Goal: Communication & Community: Ask a question

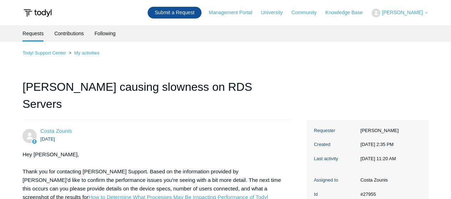
click at [189, 13] on link "Submit a Request" at bounding box center [175, 13] width 54 height 12
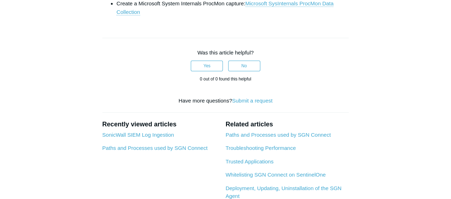
scroll to position [421, 0]
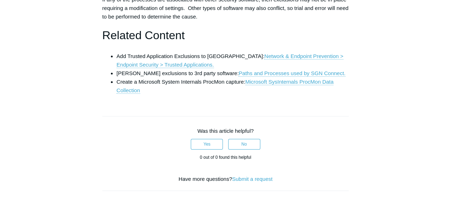
scroll to position [344, 0]
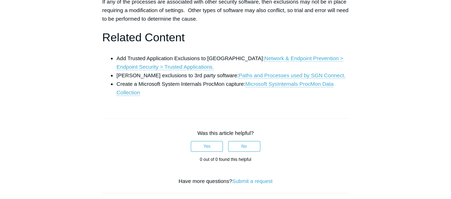
click at [46, 61] on aside "Articles in this section Threatlocker Allow List Allow Listing Todyl with Threa…" at bounding box center [56, 27] width 69 height 612
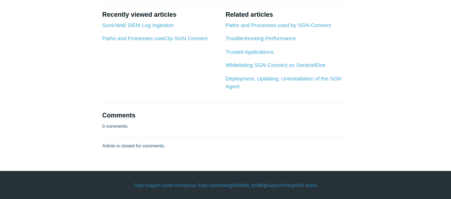
scroll to position [587, 0]
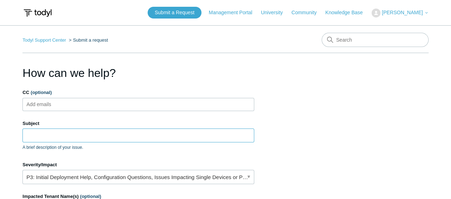
click at [135, 138] on input "Subject" at bounding box center [138, 136] width 232 height 14
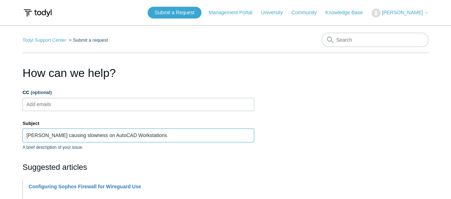
type input "[PERSON_NAME] causing slowness on AutoCAD Workstations"
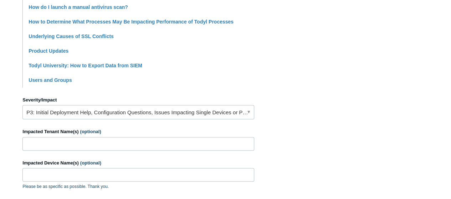
scroll to position [252, 0]
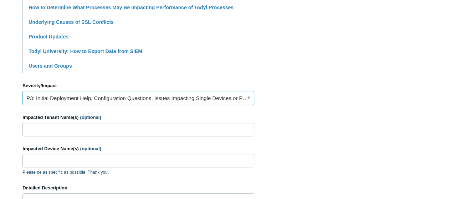
click at [154, 95] on link "P3: Initial Deployment Help, Configuration Questions, Issues Impacting Single D…" at bounding box center [138, 98] width 232 height 14
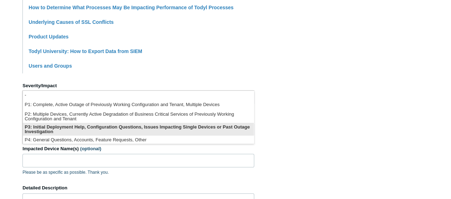
click at [152, 127] on li "P3: Initial Deployment Help, Configuration Questions, Issues Impacting Single D…" at bounding box center [138, 129] width 231 height 13
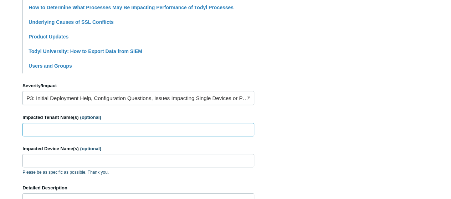
click at [152, 129] on input "Impacted Tenant Name(s) (optional)" at bounding box center [138, 130] width 232 height 14
type input "Keystone Engineering Group, Inc."
paste input "PF5AHJZN"
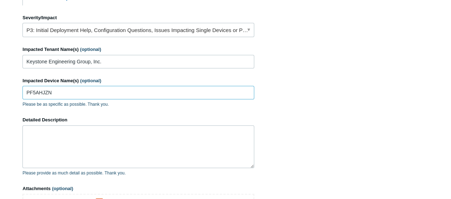
scroll to position [330, 0]
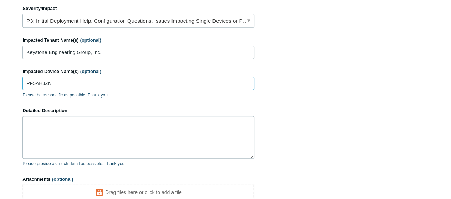
type input "PF5AHJZN"
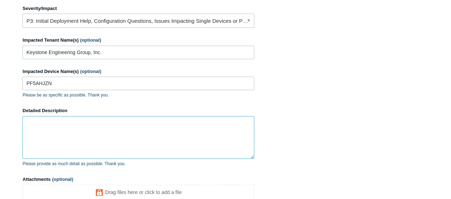
click at [150, 125] on textarea "Detailed Description" at bounding box center [138, 137] width 232 height 43
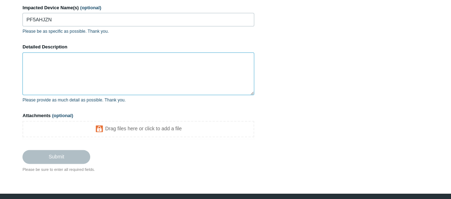
scroll to position [396, 0]
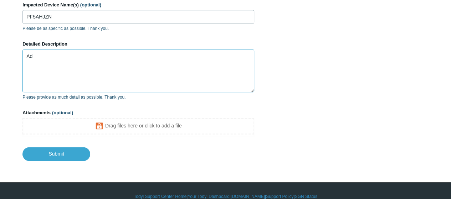
type textarea "A"
click at [169, 84] on textarea "Detailed Description" at bounding box center [138, 71] width 232 height 43
type textarea "C"
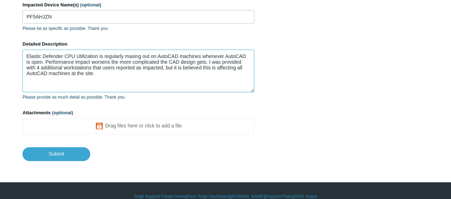
click at [201, 69] on textarea "Elastic Defender CPU Utilization is regularly maxing out on AutoCAD machines wh…" at bounding box center [138, 71] width 232 height 43
click at [190, 81] on textarea "Elastic Defender CPU Utilization is regularly maxing out on AutoCAD machines wh…" at bounding box center [138, 71] width 232 height 43
paste textarea "PF4TM0Q2"
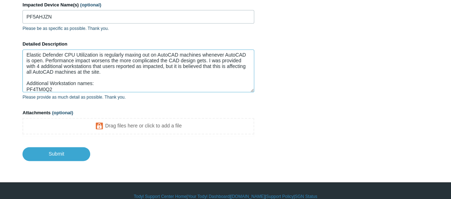
scroll to position [7, 0]
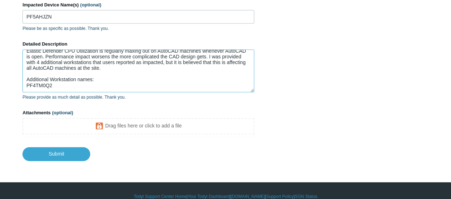
paste textarea "FRAZER1677"
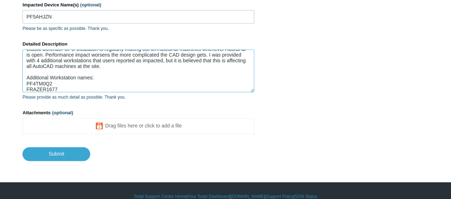
scroll to position [13, 0]
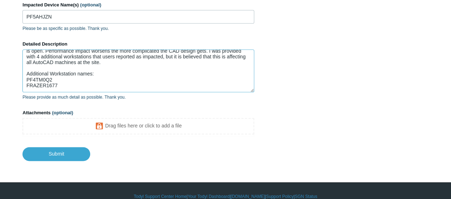
paste textarea "5CD9375w1b"
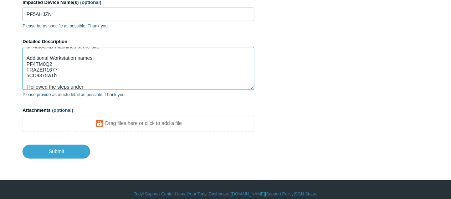
scroll to position [406, 0]
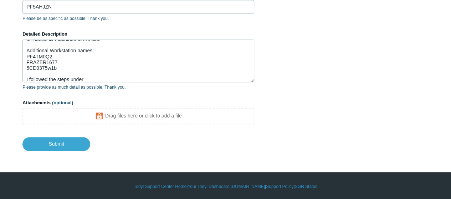
click at [151, 84] on p "Please provide as much detail as possible. Thank you." at bounding box center [138, 87] width 232 height 6
click at [153, 79] on textarea "Elastic Defender CPU Utilization is regularly maxing out on AutoCAD machines wh…" at bounding box center [138, 61] width 232 height 43
paste textarea "How to Determine What Processes May Be Impacting Performance of Todyl Processes"
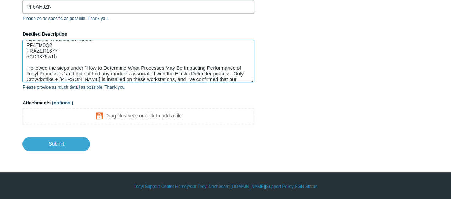
scroll to position [41, 0]
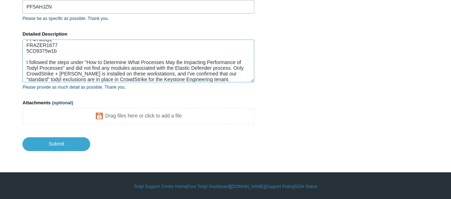
drag, startPoint x: 206, startPoint y: 74, endPoint x: 174, endPoint y: 68, distance: 33.2
click at [174, 68] on textarea "Elastic Defender CPU Utilization is regularly maxing out on AutoCAD machines wh…" at bounding box center [138, 61] width 232 height 43
click at [234, 72] on textarea "Elastic Defender CPU Utilization is regularly maxing out on AutoCAD machines wh…" at bounding box center [138, 61] width 232 height 43
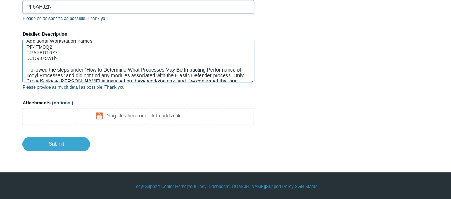
scroll to position [45, 0]
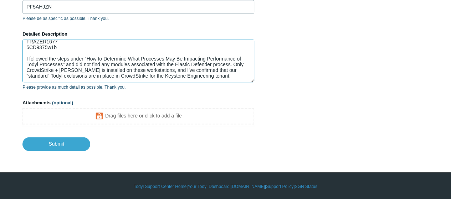
click at [195, 74] on textarea "Elastic Defender CPU Utilization is regularly maxing out on AutoCAD machines wh…" at bounding box center [138, 61] width 232 height 43
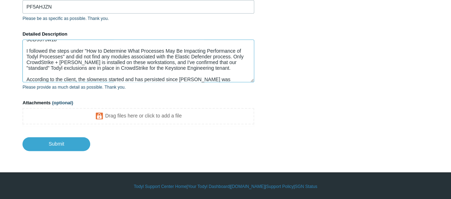
scroll to position [58, 0]
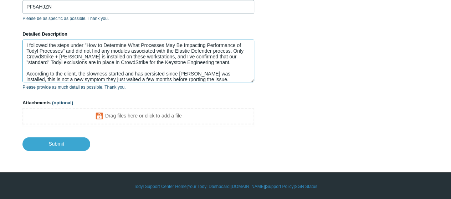
click at [146, 79] on textarea "Elastic Defender CPU Utilization is regularly maxing out on AutoCAD machines wh…" at bounding box center [138, 61] width 232 height 43
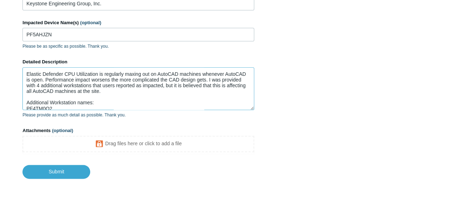
scroll to position [62, 0]
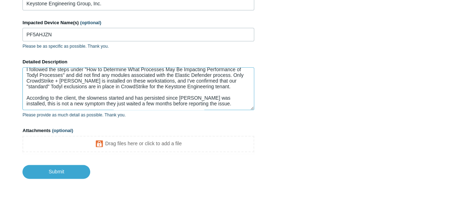
click at [215, 103] on textarea "Elastic Defender CPU Utilization is regularly maxing out on AutoCAD machines wh…" at bounding box center [138, 88] width 232 height 43
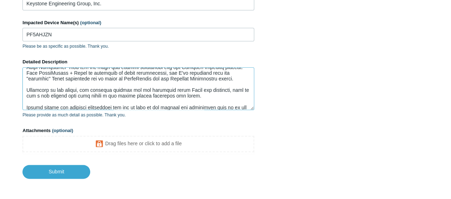
scroll to position [76, 0]
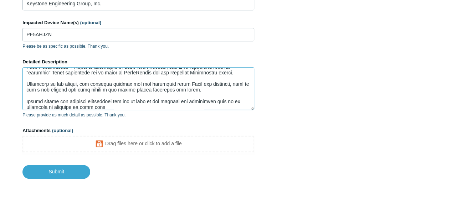
click at [226, 98] on textarea "Detailed Description" at bounding box center [138, 88] width 232 height 43
click at [92, 105] on textarea "Detailed Description" at bounding box center [138, 88] width 232 height 43
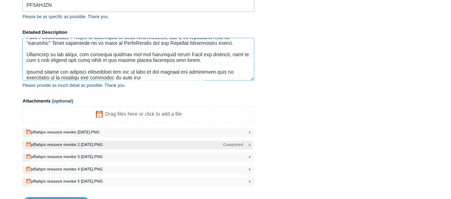
scroll to position [420, 0]
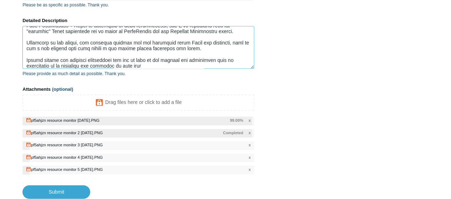
click at [157, 64] on textarea "Detailed Description" at bounding box center [138, 47] width 232 height 43
click at [194, 46] on textarea "Detailed Description" at bounding box center [138, 47] width 232 height 43
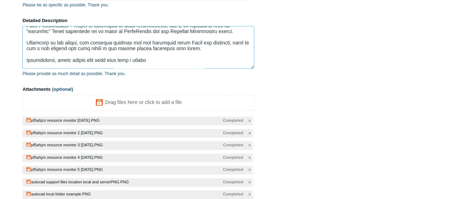
click at [183, 58] on textarea "Detailed Description" at bounding box center [138, 47] width 232 height 43
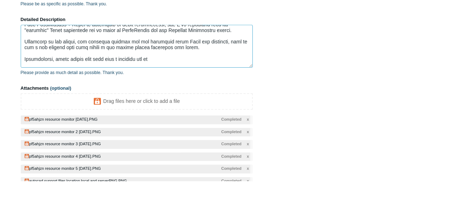
scroll to position [76, 0]
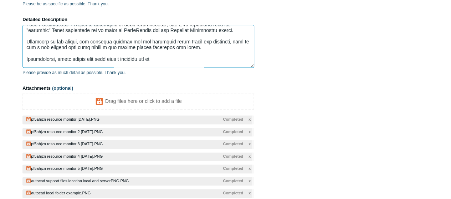
click at [180, 58] on textarea "Detailed Description" at bounding box center [138, 46] width 232 height 43
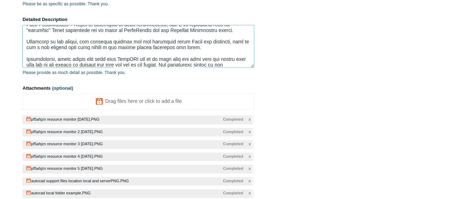
scroll to position [82, 0]
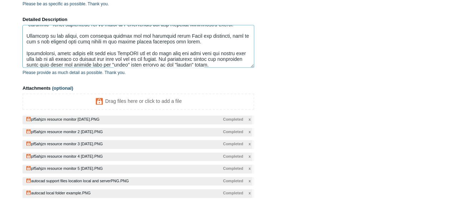
click at [131, 59] on textarea "Detailed Description" at bounding box center [138, 46] width 232 height 43
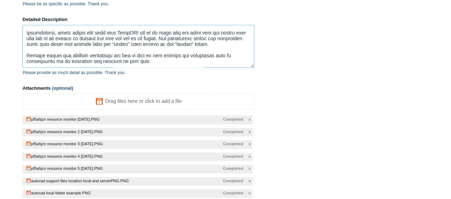
click at [219, 61] on textarea "Detailed Description" at bounding box center [138, 46] width 232 height 43
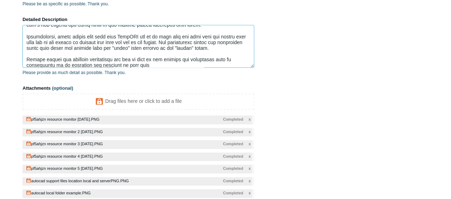
scroll to position [97, 0]
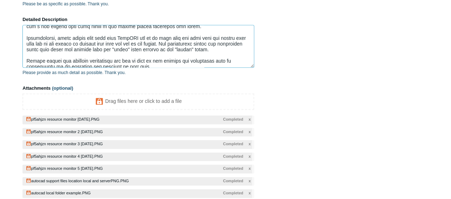
click at [231, 48] on textarea "Detailed Description" at bounding box center [138, 46] width 232 height 43
click at [232, 49] on textarea "Detailed Description" at bounding box center [138, 46] width 232 height 43
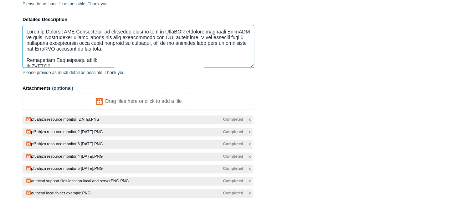
scroll to position [102, 0]
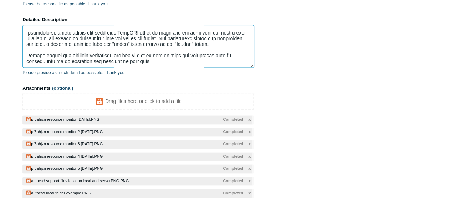
click at [217, 57] on textarea "Detailed Description" at bounding box center [138, 46] width 232 height 43
click at [197, 62] on textarea "Detailed Description" at bounding box center [138, 46] width 232 height 43
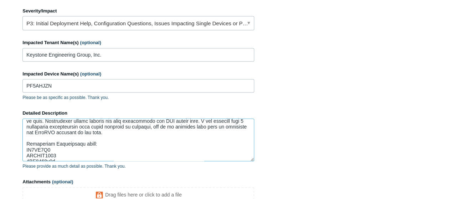
scroll to position [0, 0]
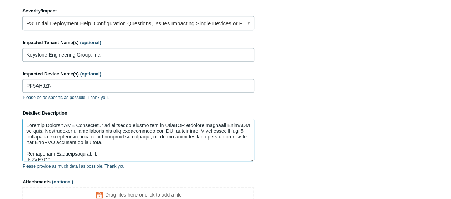
click at [118, 143] on textarea "Detailed Description" at bounding box center [138, 140] width 232 height 43
click at [62, 134] on textarea "Detailed Description" at bounding box center [138, 140] width 232 height 43
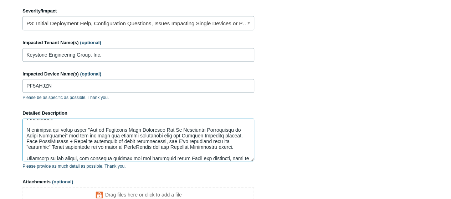
scroll to position [53, 0]
click at [232, 135] on textarea "Detailed Description" at bounding box center [138, 140] width 232 height 43
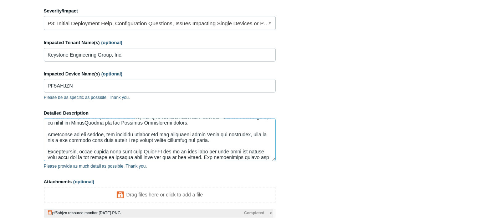
scroll to position [83, 0]
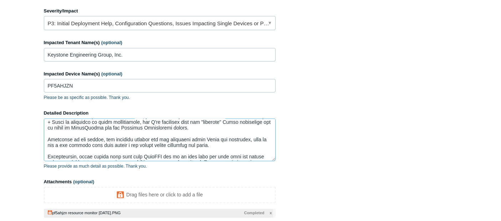
click at [194, 130] on textarea "Detailed Description" at bounding box center [160, 140] width 232 height 43
click at [195, 129] on textarea "Detailed Description" at bounding box center [160, 140] width 232 height 43
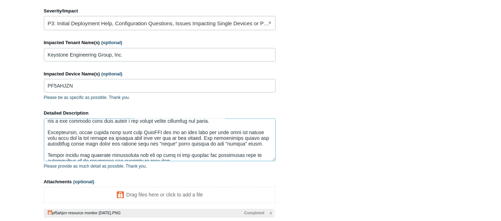
scroll to position [114, 0]
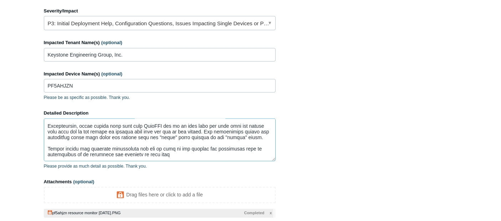
click at [209, 153] on textarea "Detailed Description" at bounding box center [160, 140] width 232 height 43
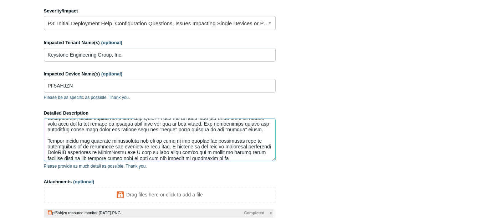
scroll to position [128, 0]
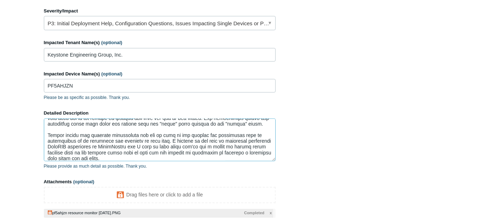
click at [206, 146] on textarea "Detailed Description" at bounding box center [160, 140] width 232 height 43
click at [195, 150] on textarea "Detailed Description" at bounding box center [160, 140] width 232 height 43
click at [216, 152] on textarea "Detailed Description" at bounding box center [160, 140] width 232 height 43
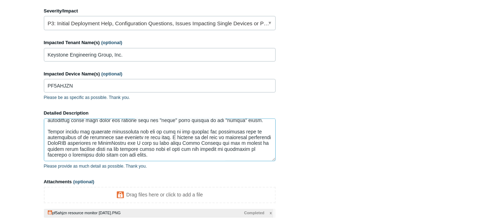
click at [154, 153] on textarea "Detailed Description" at bounding box center [160, 140] width 232 height 43
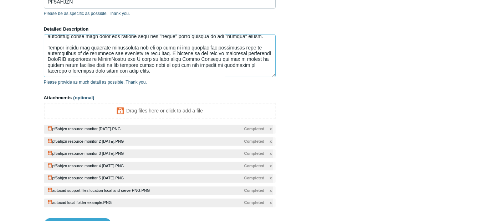
scroll to position [412, 0]
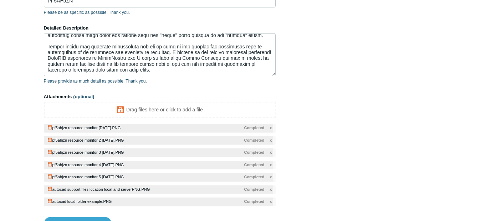
click at [63, 199] on footer "Submit" at bounding box center [160, 219] width 232 height 24
click at [63, 199] on input "Submit" at bounding box center [78, 224] width 68 height 14
type textarea "Elastic Defender CPU Utilization is regularly maxing out on AutoCAD machines wh…"
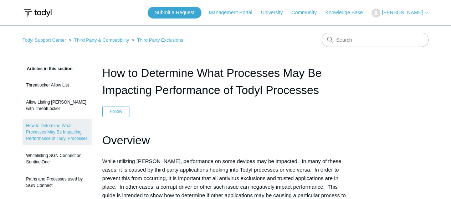
click at [128, 77] on h1 "How to Determine What Processes May Be Impacting Performance of Todyl Processes" at bounding box center [225, 82] width 246 height 34
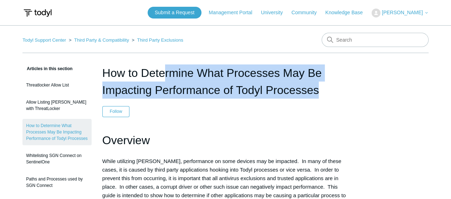
click at [128, 77] on h1 "How to Determine What Processes May Be Impacting Performance of Todyl Processes" at bounding box center [225, 82] width 246 height 34
copy header "How to Determine What Processes May Be Impacting Performance of Todyl Processes"
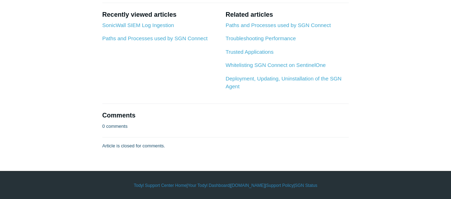
scroll to position [553, 0]
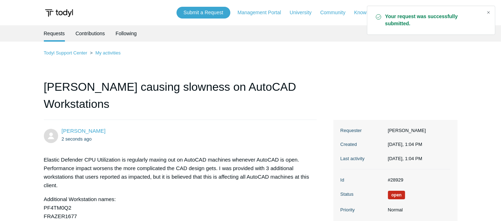
click at [486, 11] on div "Close" at bounding box center [488, 12] width 10 height 10
